Goal: Transaction & Acquisition: Purchase product/service

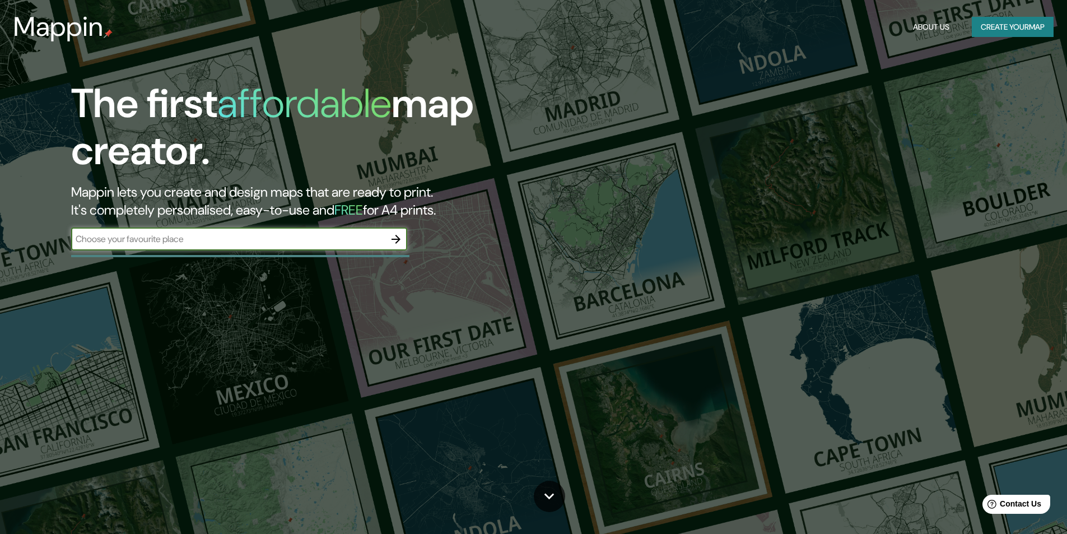
click at [247, 240] on input "text" at bounding box center [228, 239] width 314 height 13
type input "CORRIENTES CAPITAL"
click at [404, 239] on button "button" at bounding box center [396, 239] width 22 height 22
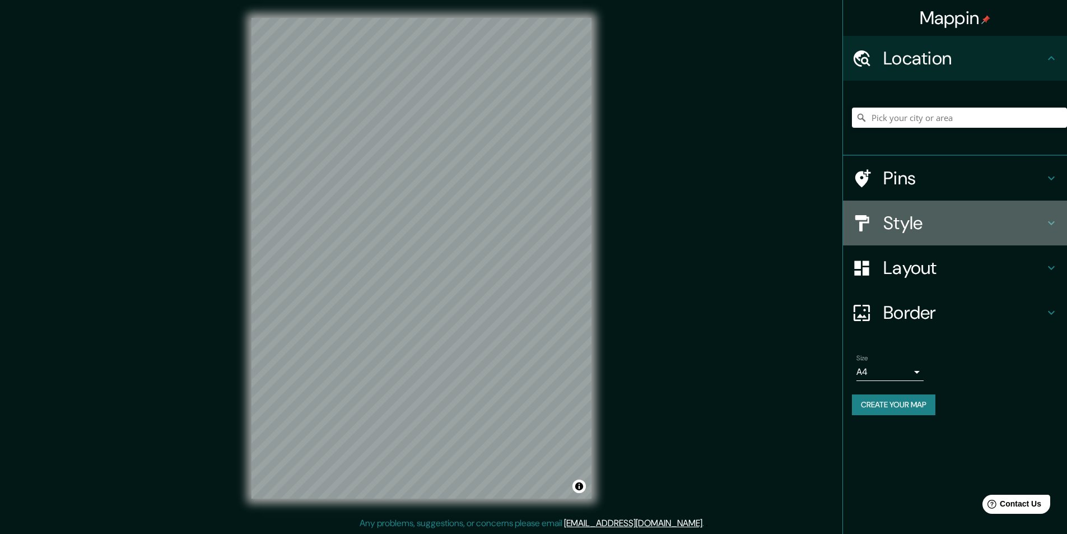
click at [928, 231] on h4 "Style" at bounding box center [964, 223] width 161 height 22
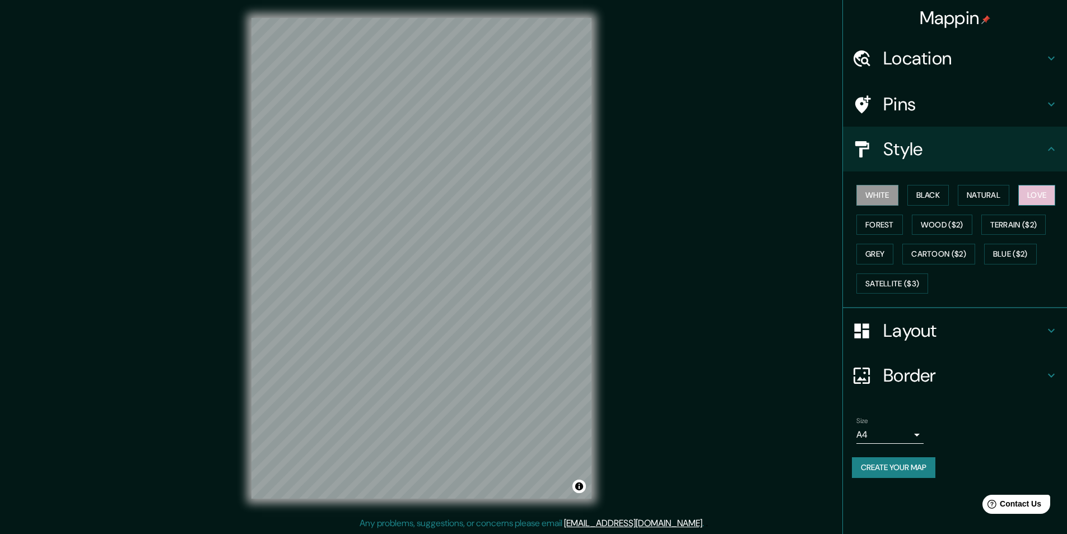
click at [1041, 193] on button "Love" at bounding box center [1037, 195] width 37 height 21
click at [974, 192] on button "Natural" at bounding box center [984, 195] width 52 height 21
click at [932, 192] on button "Black" at bounding box center [929, 195] width 42 height 21
click at [889, 221] on button "Forest" at bounding box center [880, 225] width 47 height 21
click at [884, 258] on button "Grey" at bounding box center [875, 254] width 37 height 21
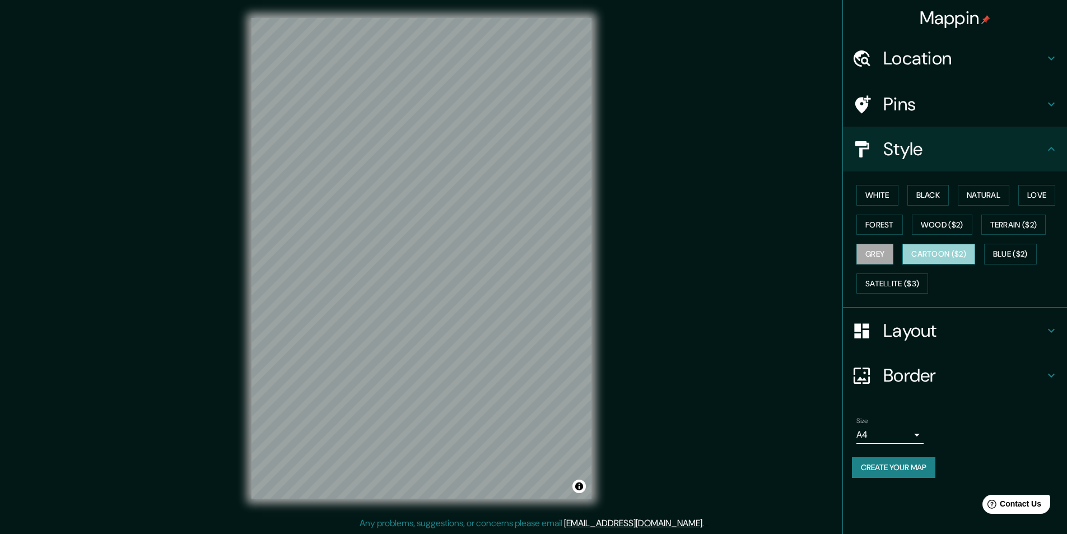
click at [932, 256] on button "Cartoon ($2)" at bounding box center [939, 254] width 73 height 21
click at [1023, 256] on button "Blue ($2)" at bounding box center [1011, 254] width 53 height 21
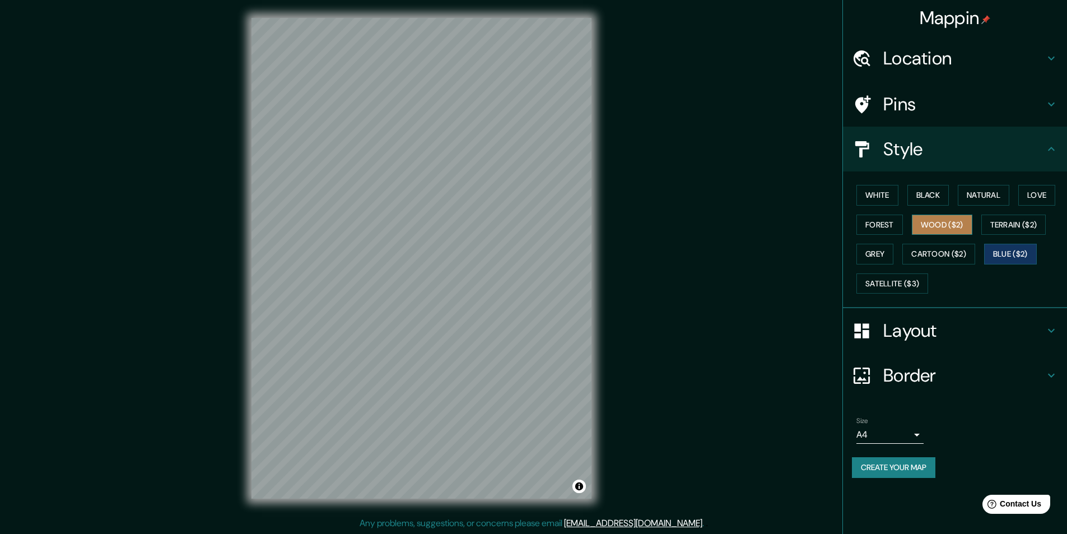
click at [940, 230] on button "Wood ($2)" at bounding box center [942, 225] width 61 height 21
